Goal: Task Accomplishment & Management: Use online tool/utility

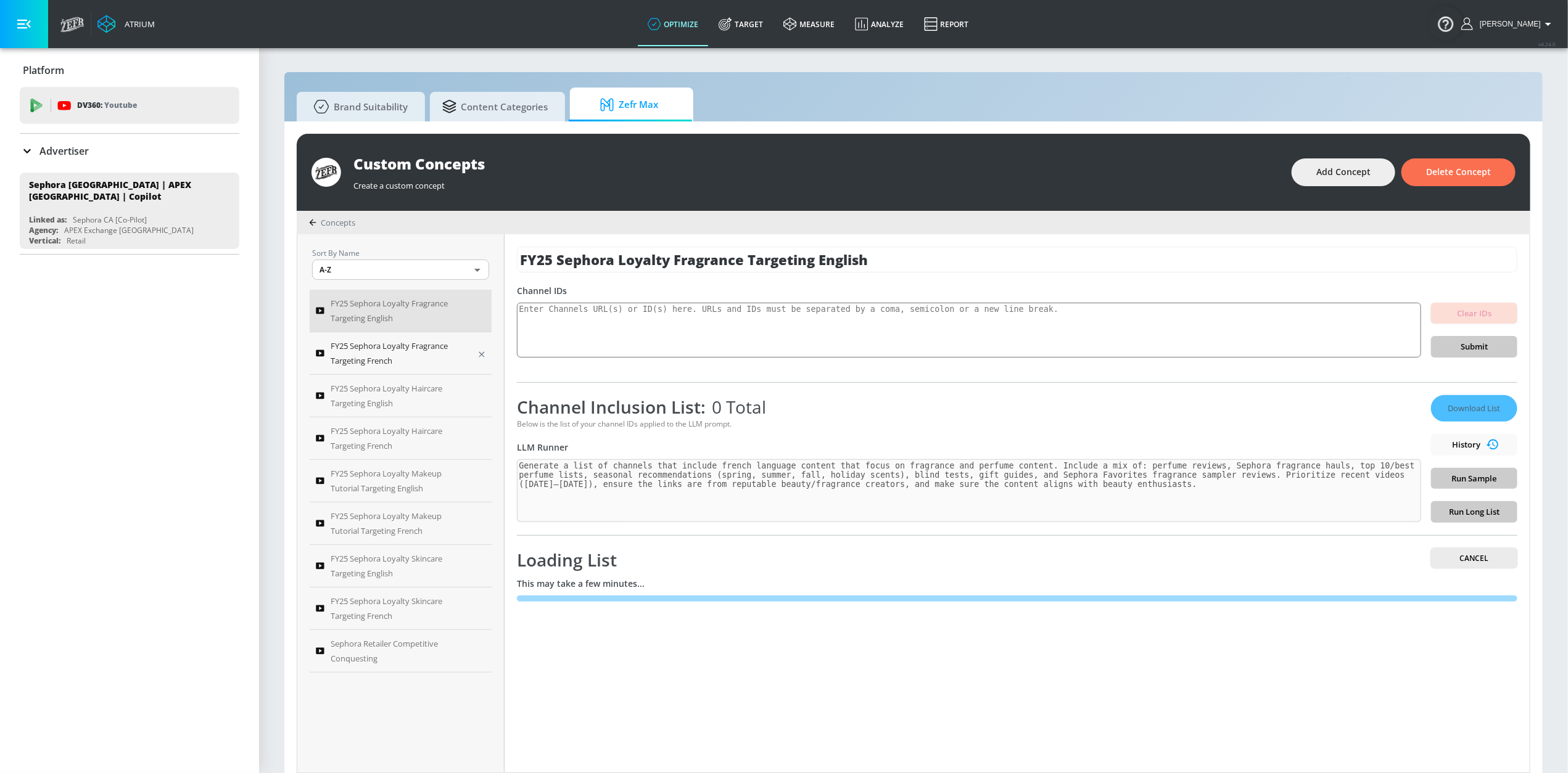
click at [376, 351] on span "FY25 Sephora Loyalty Fragrance Targeting French" at bounding box center [400, 353] width 138 height 30
click at [349, 433] on span "FY25 Sephora Loyalty Haircare Targeting French" at bounding box center [400, 438] width 138 height 30
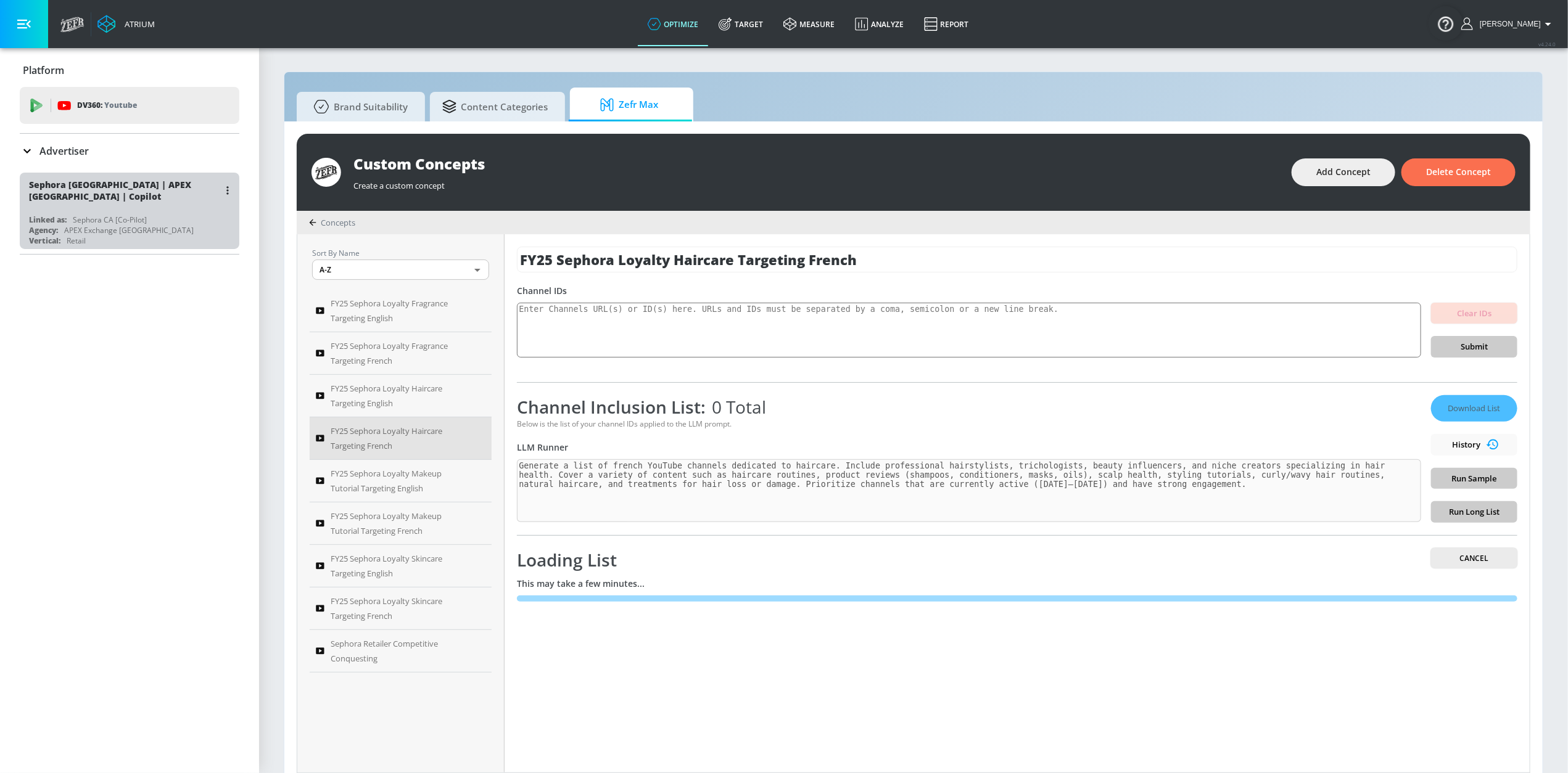
click at [95, 214] on div "Sephora CA [Co-Pilot]" at bounding box center [109, 219] width 74 height 11
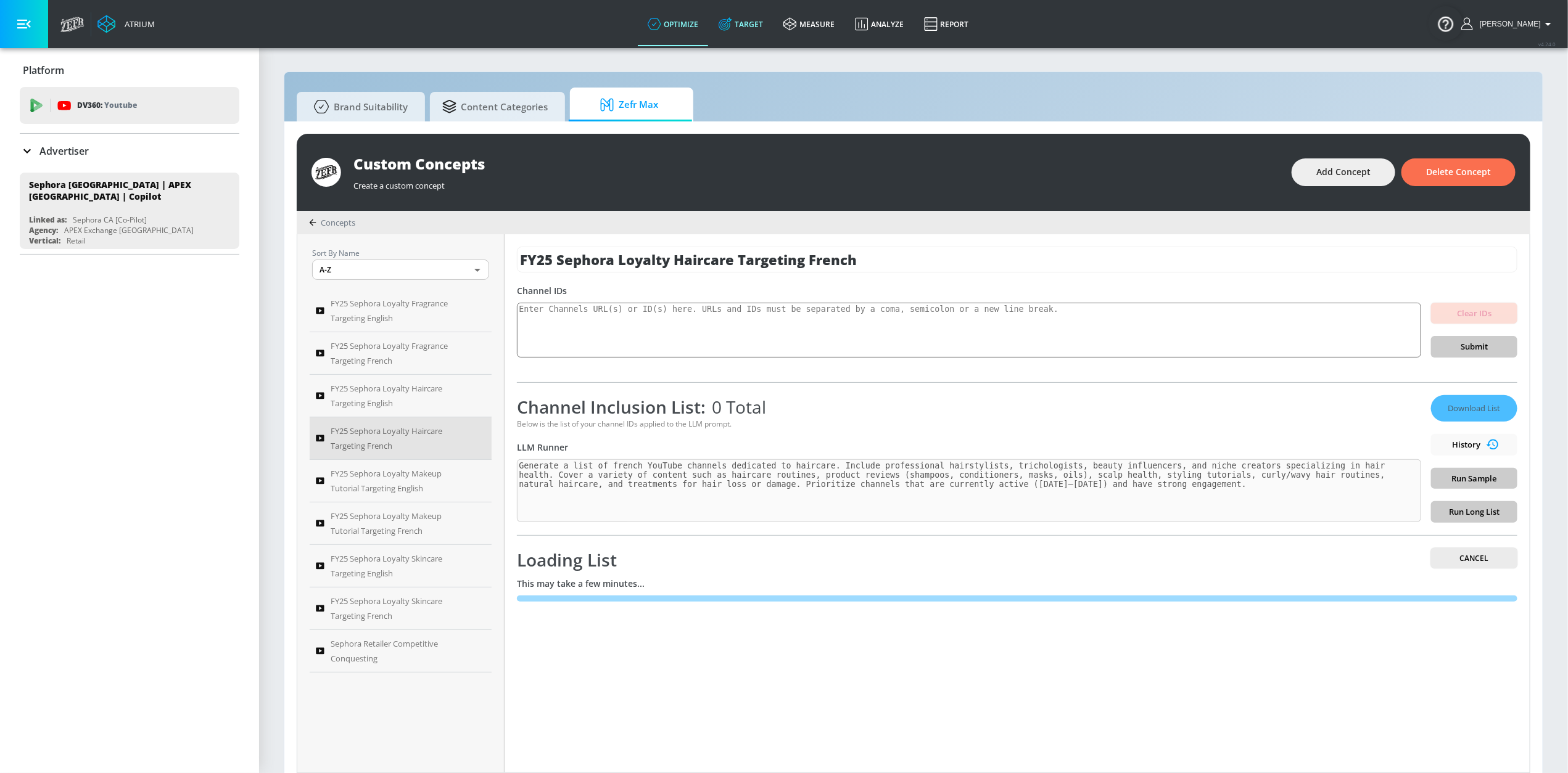
click at [766, 23] on link "Target" at bounding box center [741, 24] width 65 height 44
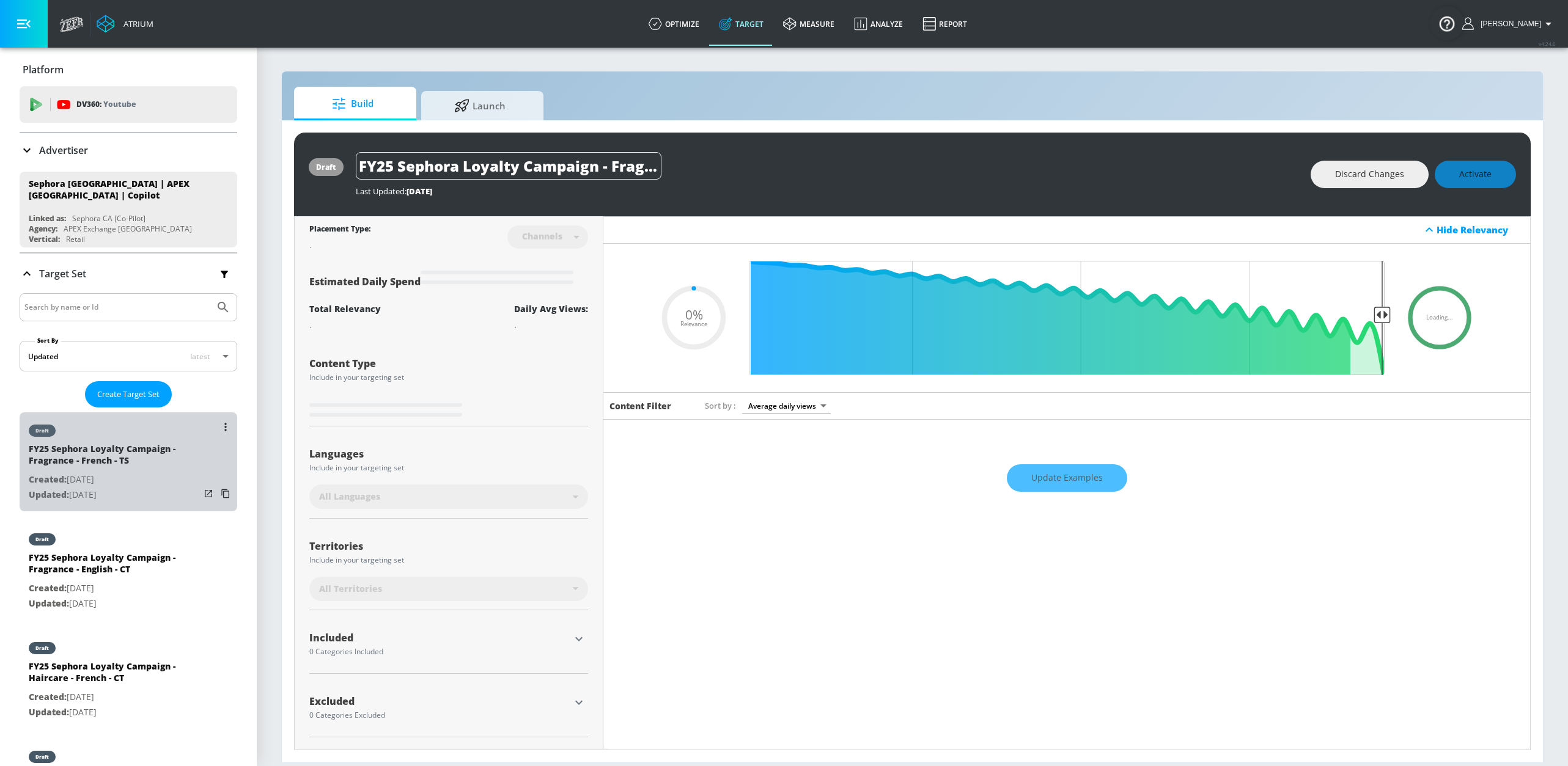
click at [138, 428] on div "draft" at bounding box center [114, 428] width 171 height 30
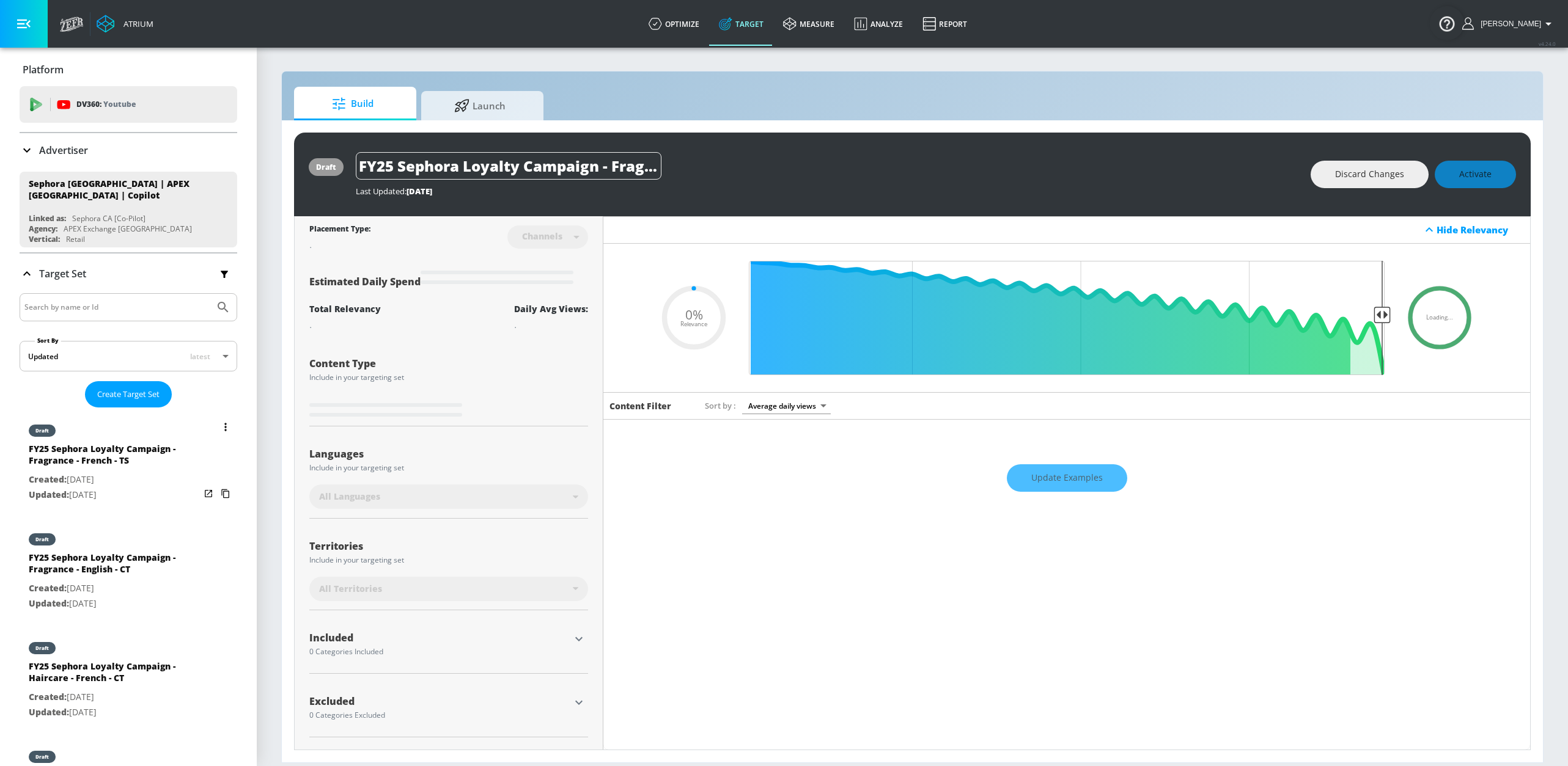
type input "0.76"
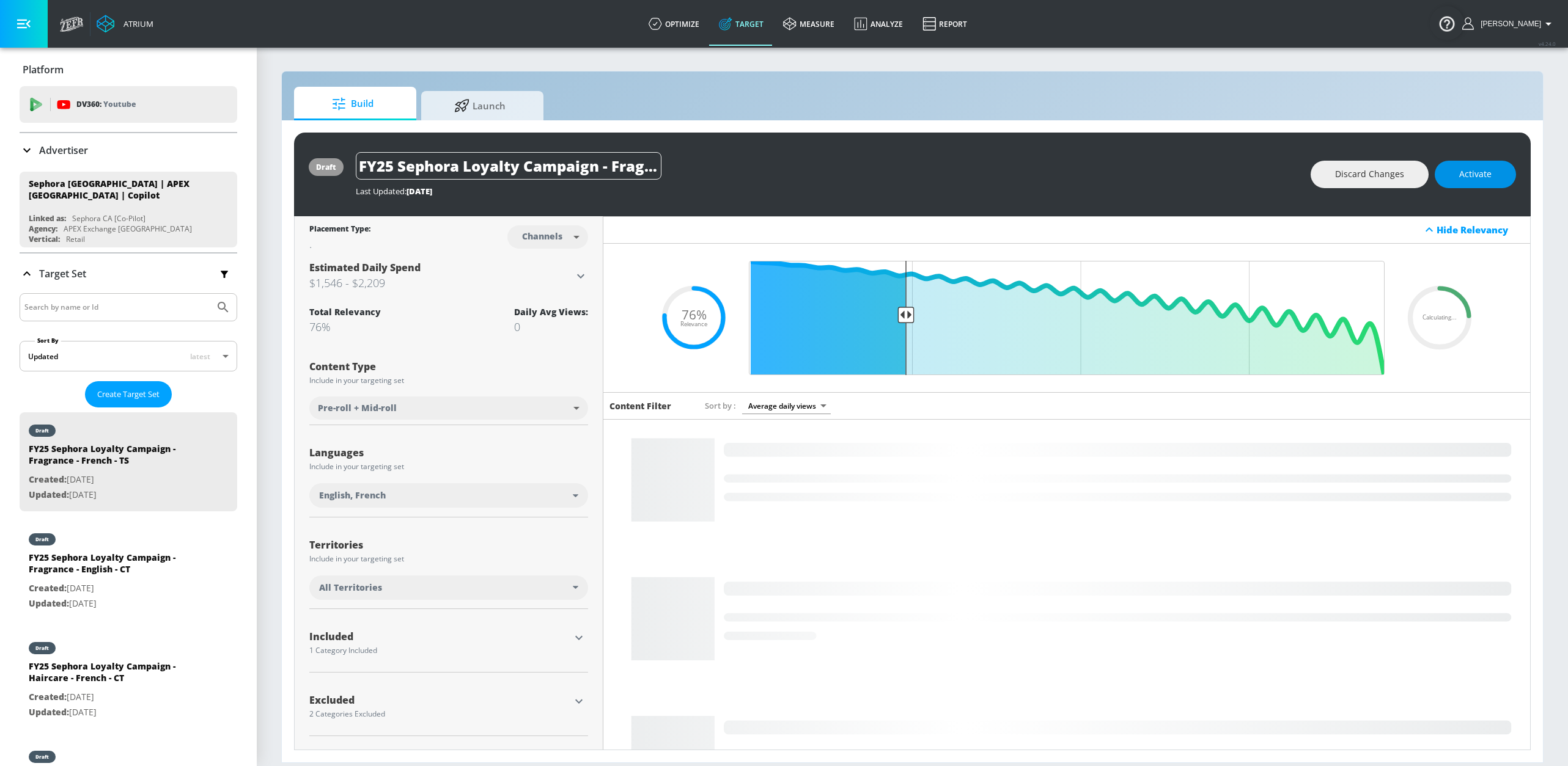
click at [1485, 174] on span "Activate" at bounding box center [1476, 174] width 32 height 15
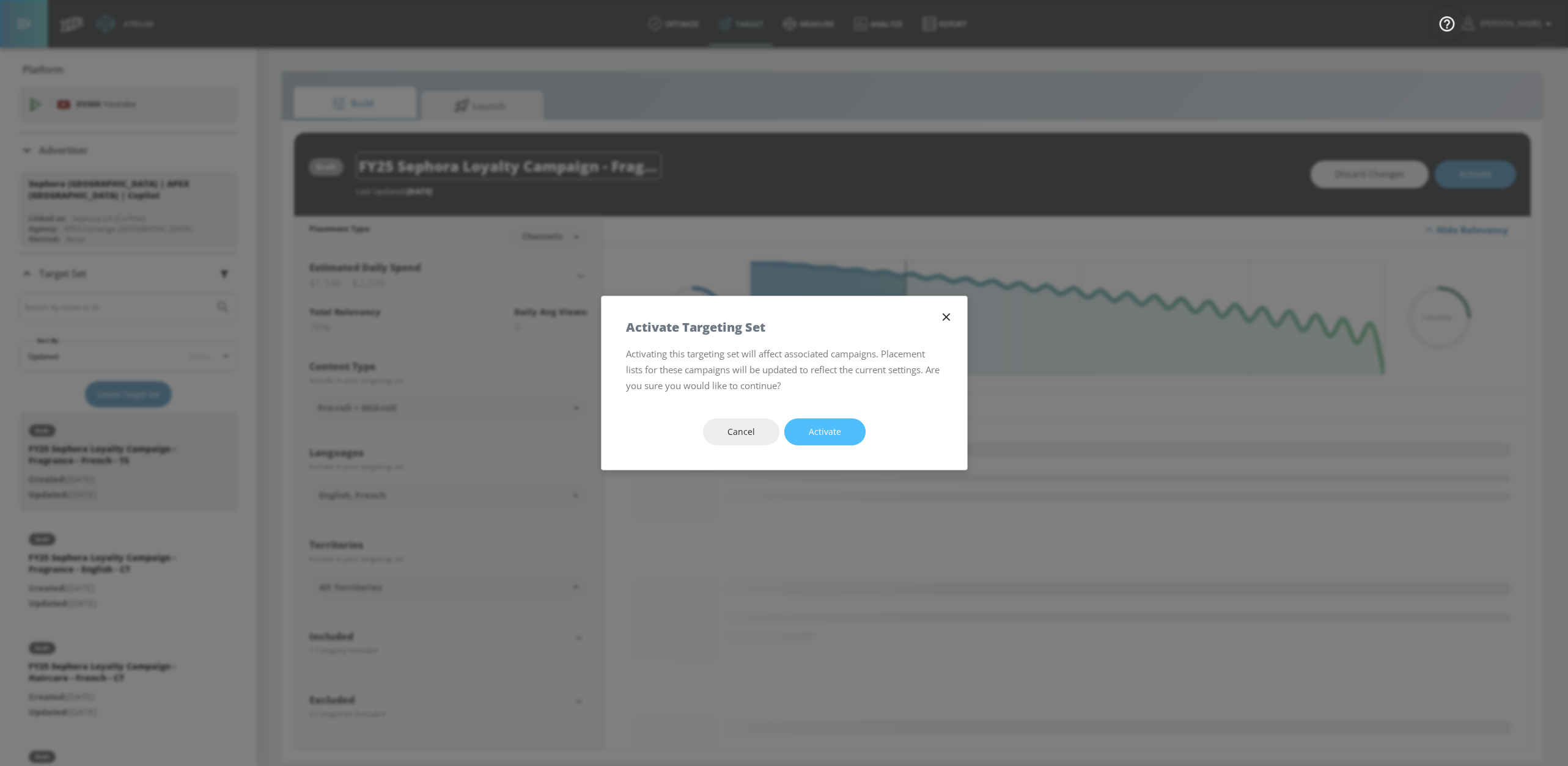
click at [806, 436] on button "Activate" at bounding box center [825, 432] width 82 height 27
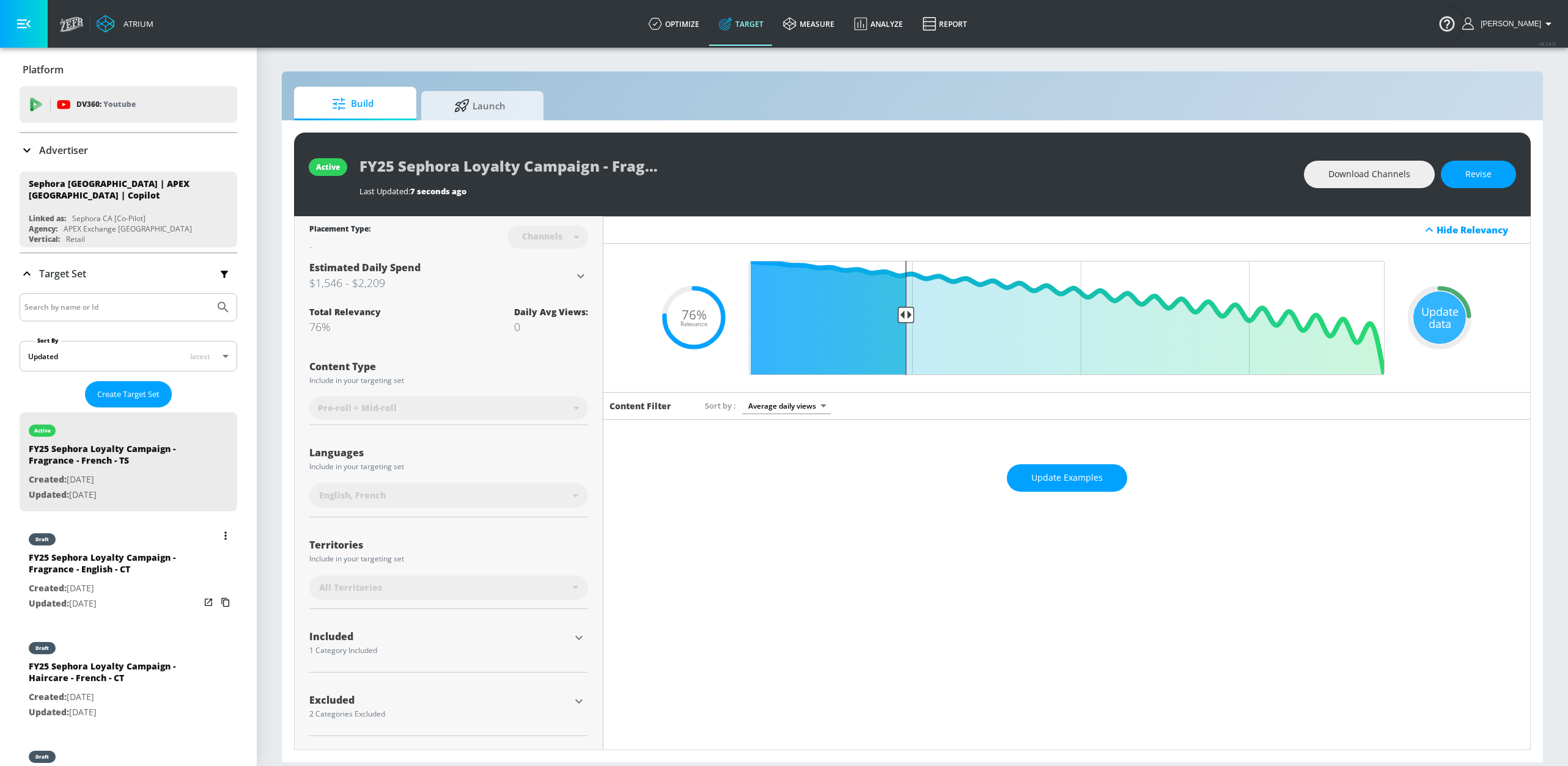
click at [175, 551] on div "draft" at bounding box center [114, 537] width 171 height 30
type input "FY25 Sephora Loyalty Campaign - Fragrance - English - CT"
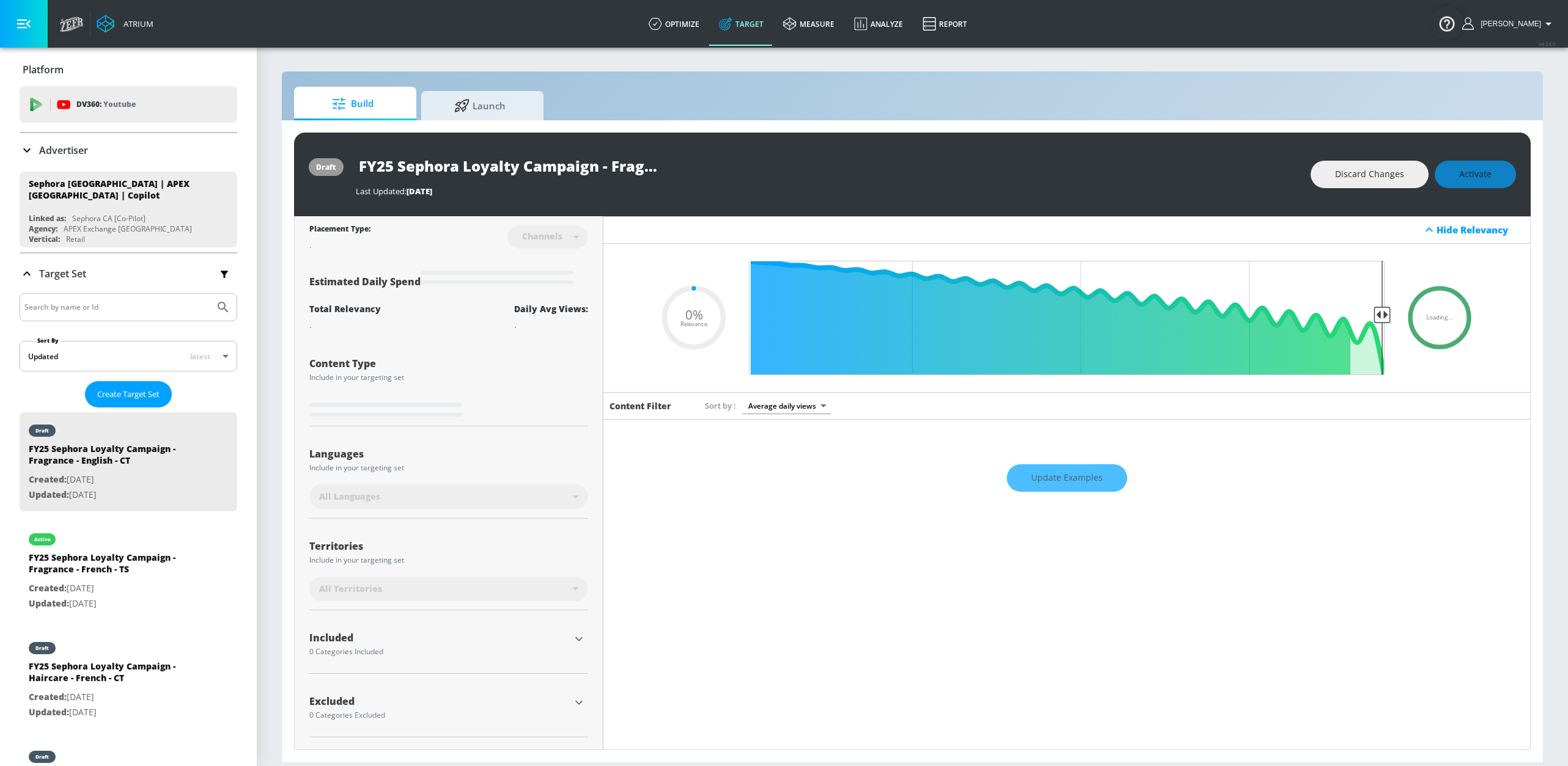
type input "0.76"
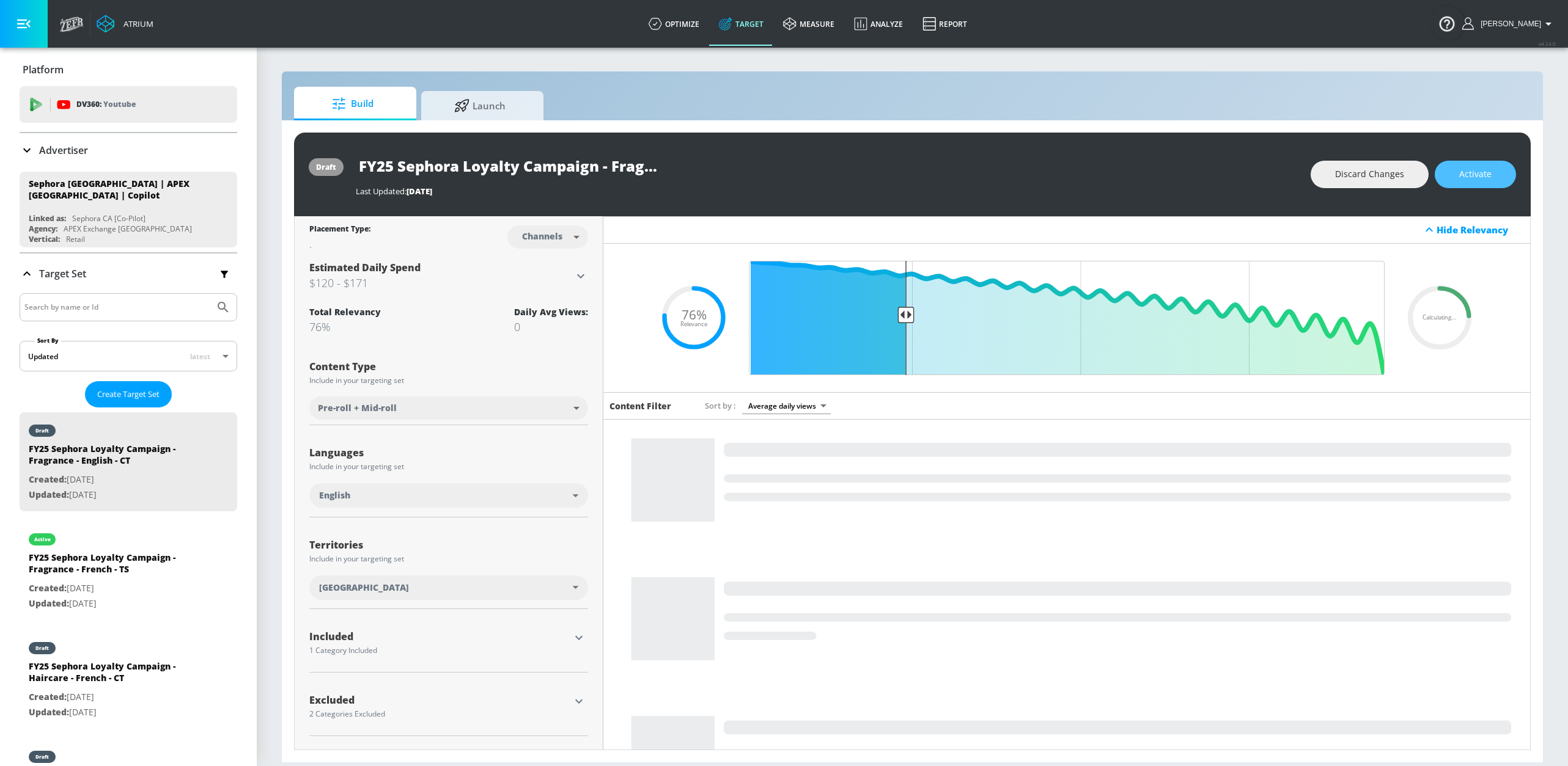
click at [1472, 176] on span "Activate" at bounding box center [1476, 174] width 32 height 15
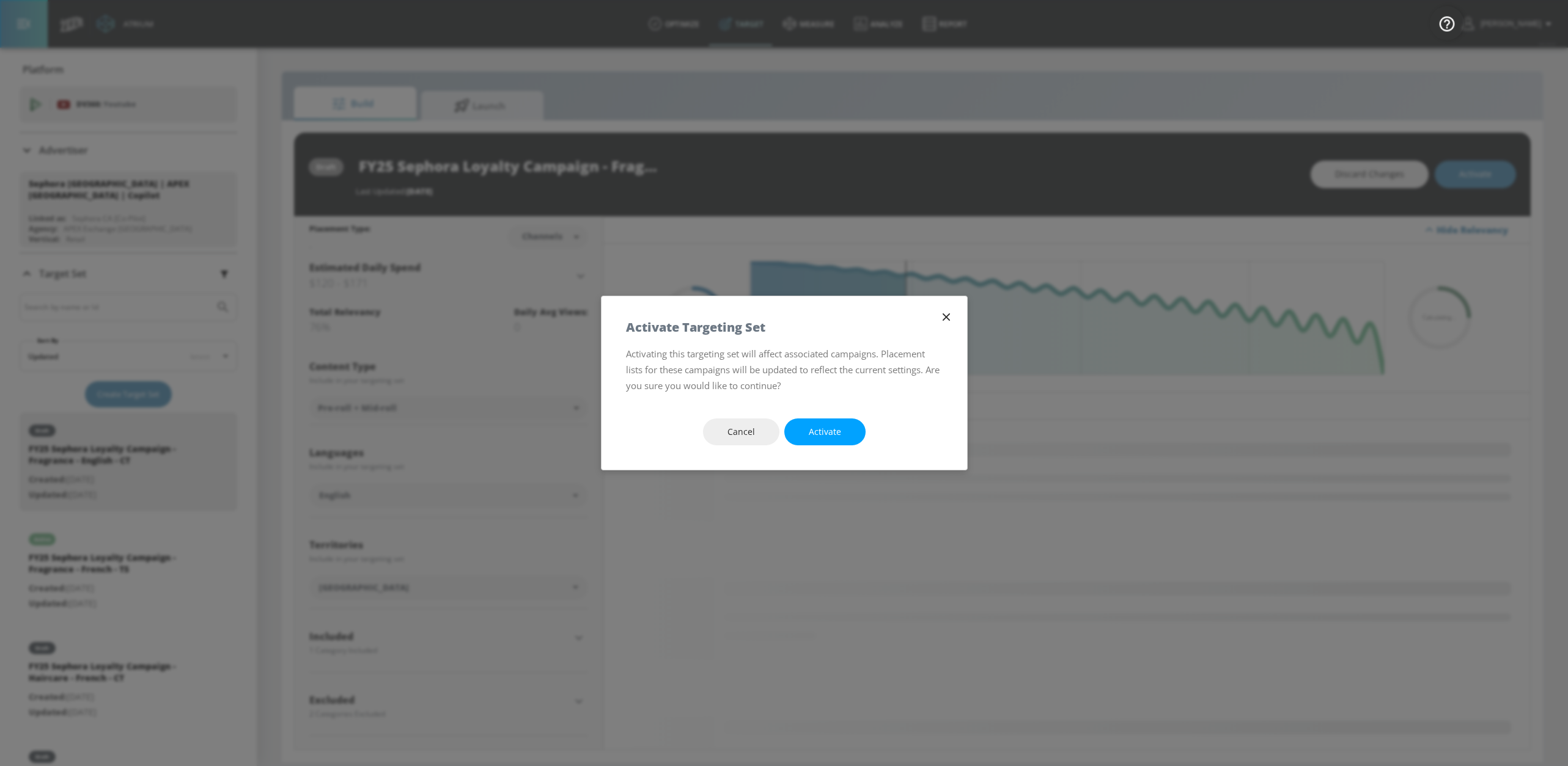
drag, startPoint x: 802, startPoint y: 433, endPoint x: 724, endPoint y: 337, distance: 123.7
click at [796, 428] on button "Activate" at bounding box center [825, 432] width 82 height 27
